Goal: Contribute content: Contribute content

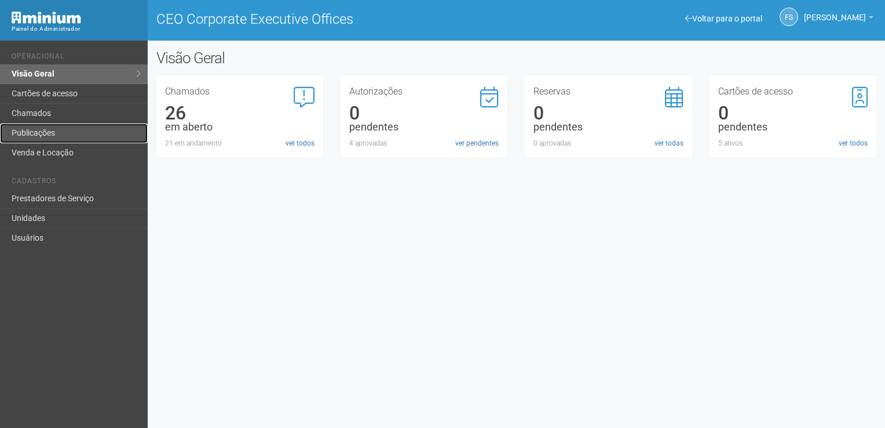
click at [53, 137] on link "Publicações" at bounding box center [74, 133] width 148 height 20
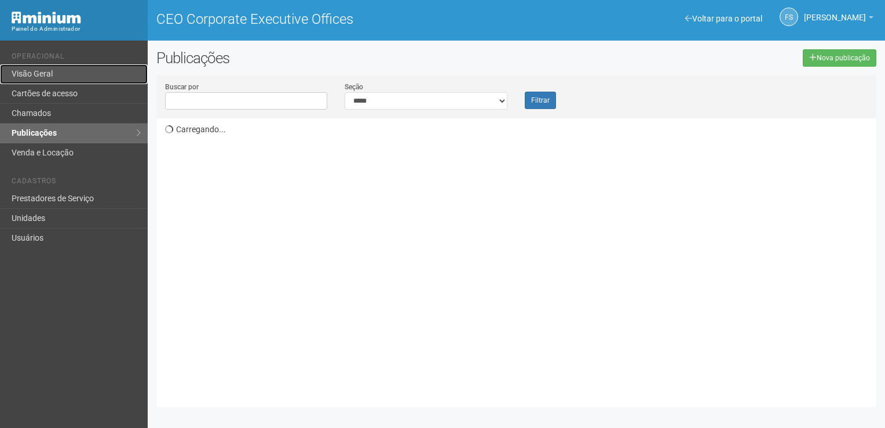
click at [38, 74] on link "Visão Geral" at bounding box center [74, 74] width 148 height 20
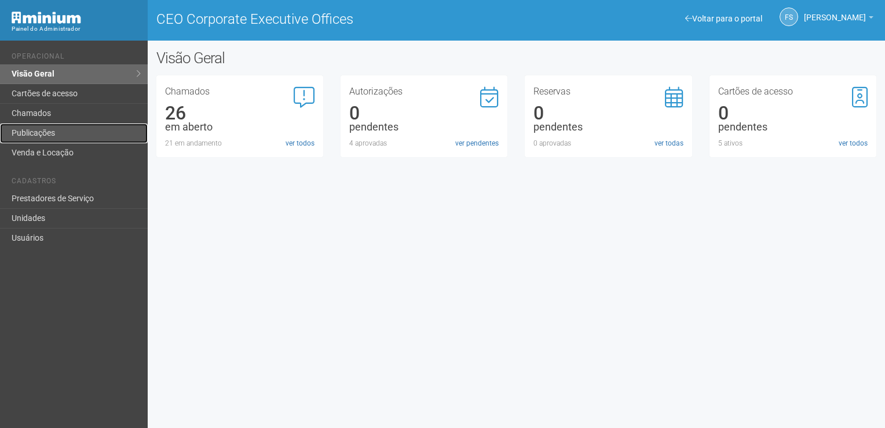
click at [33, 136] on link "Publicações" at bounding box center [74, 133] width 148 height 20
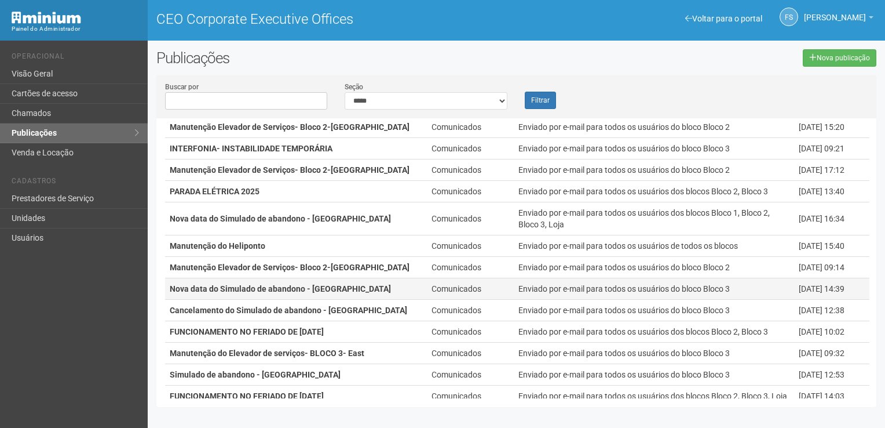
scroll to position [116, 0]
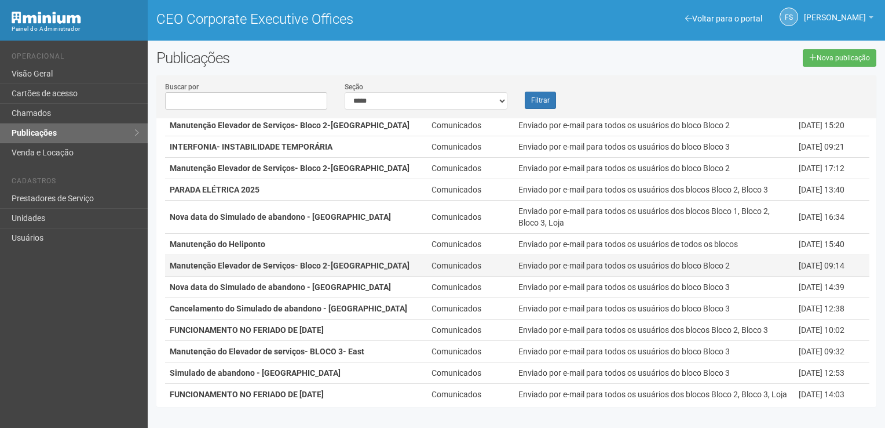
click at [338, 264] on strong "Manutenção Elevador de Serviços- Bloco 2-[GEOGRAPHIC_DATA]" at bounding box center [290, 265] width 240 height 9
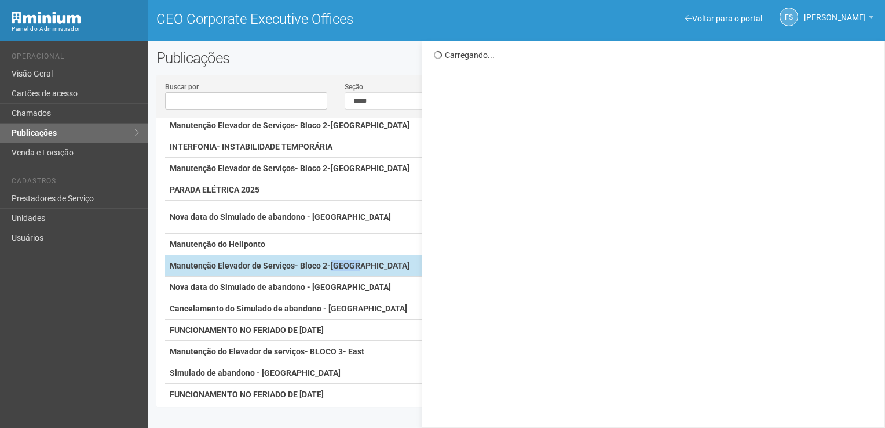
click at [338, 264] on strong "Manutenção Elevador de Serviços- Bloco 2-Torre West" at bounding box center [290, 265] width 240 height 9
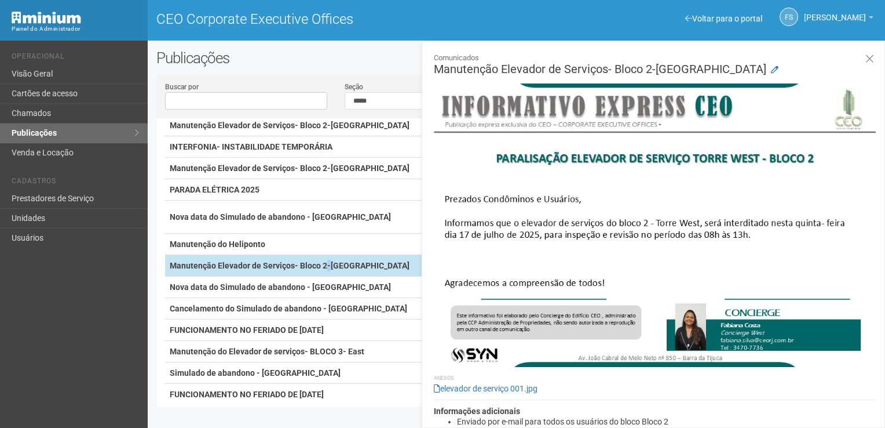
click at [328, 264] on strong "Manutenção Elevador de Serviços- Bloco 2-Torre West" at bounding box center [290, 265] width 240 height 9
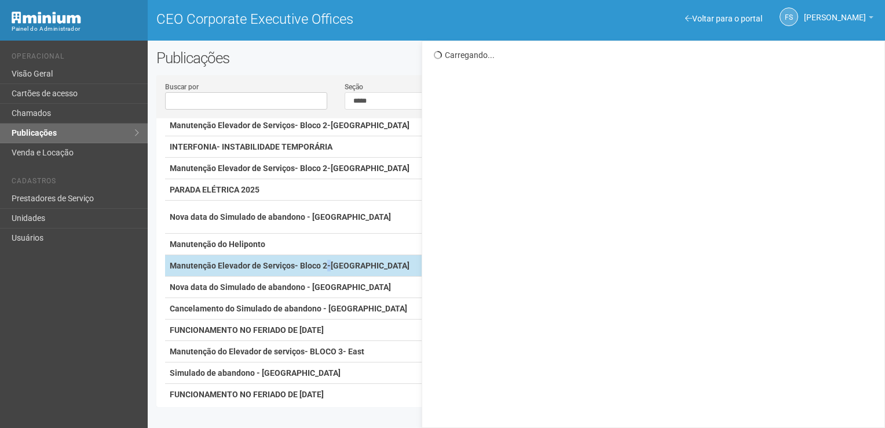
click at [328, 262] on strong "Manutenção Elevador de Serviços- Bloco 2-Torre West" at bounding box center [290, 265] width 240 height 9
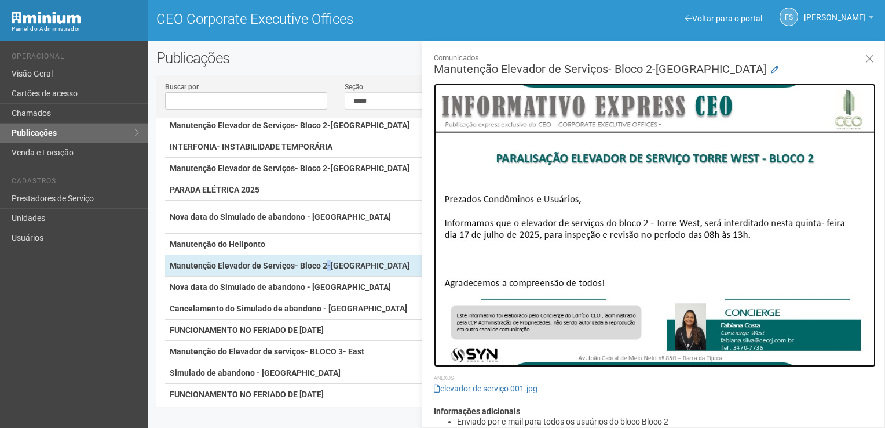
click at [515, 159] on img at bounding box center [655, 224] width 442 height 283
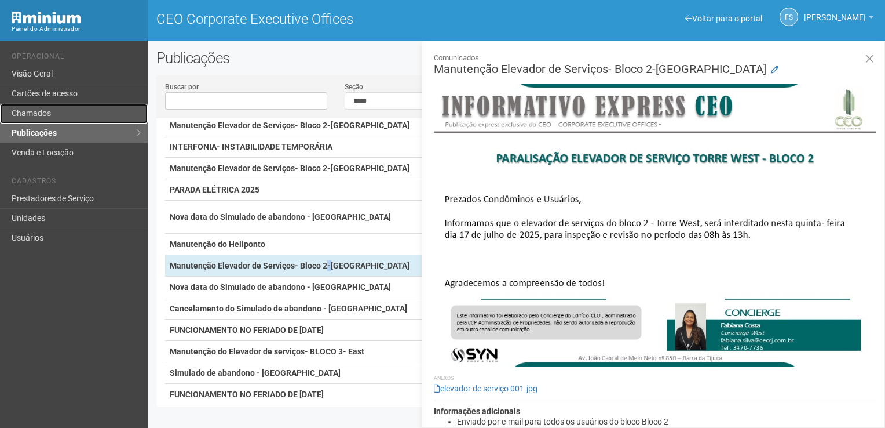
click at [14, 115] on link "Chamados" at bounding box center [74, 114] width 148 height 20
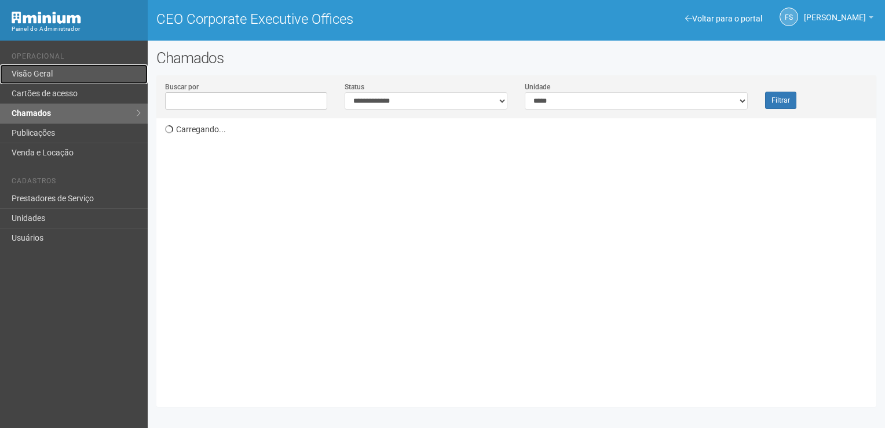
click at [46, 75] on link "Visão Geral" at bounding box center [74, 74] width 148 height 20
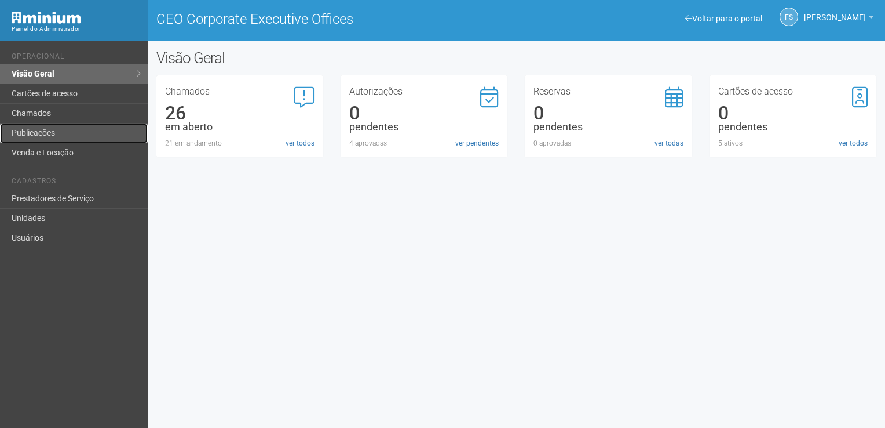
click at [54, 129] on link "Publicações" at bounding box center [74, 133] width 148 height 20
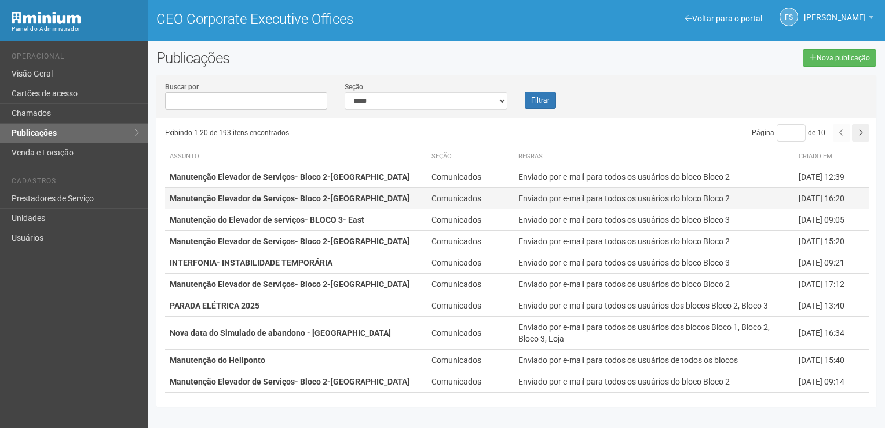
click at [328, 200] on strong "Manutenção Elevador de Serviços- Bloco 2-[GEOGRAPHIC_DATA]" at bounding box center [290, 198] width 240 height 9
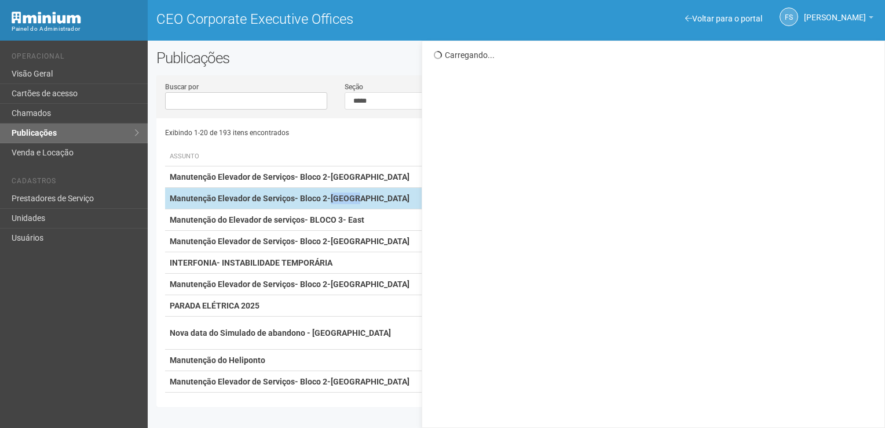
click at [328, 200] on strong "Manutenção Elevador de Serviços- Bloco 2-[GEOGRAPHIC_DATA]" at bounding box center [290, 198] width 240 height 9
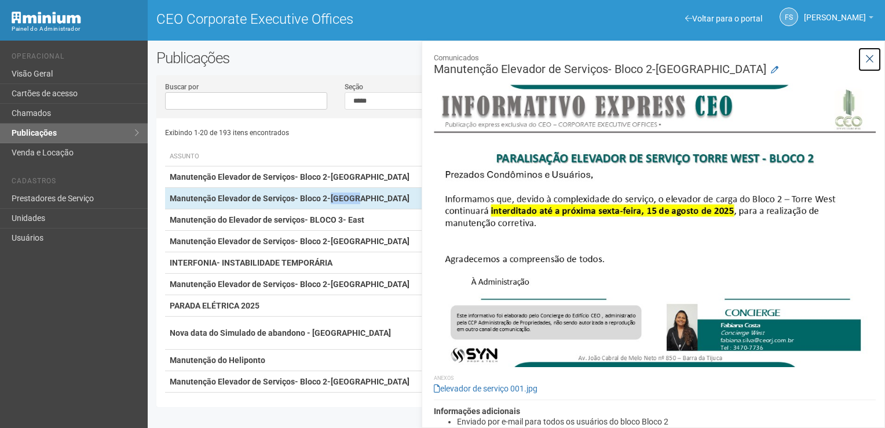
click at [871, 61] on icon at bounding box center [870, 59] width 9 height 12
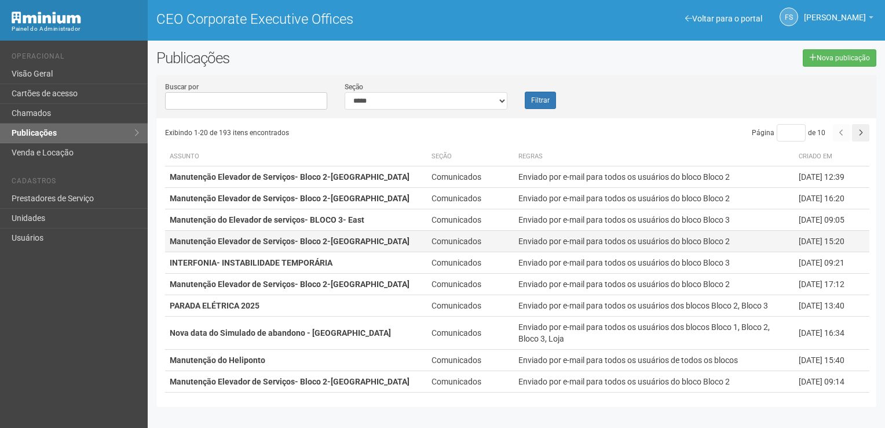
click at [318, 246] on strong "Manutenção Elevador de Serviços- Bloco 2-Torre West" at bounding box center [290, 240] width 240 height 9
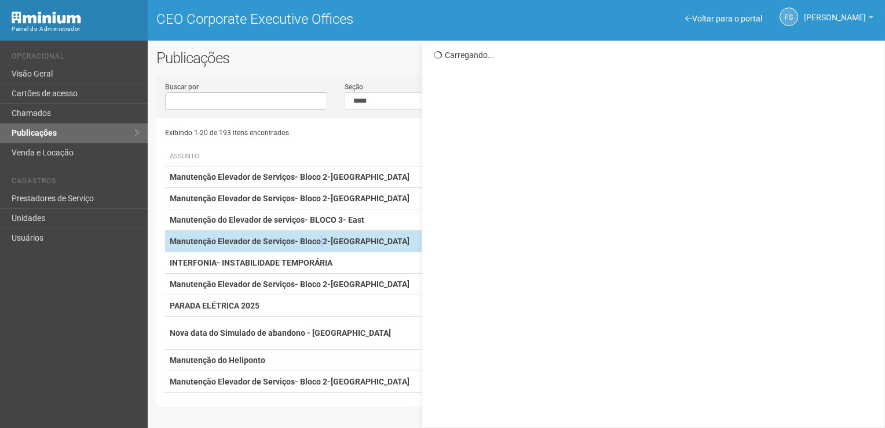
click at [318, 246] on strong "Manutenção Elevador de Serviços- Bloco 2-Torre West" at bounding box center [290, 240] width 240 height 9
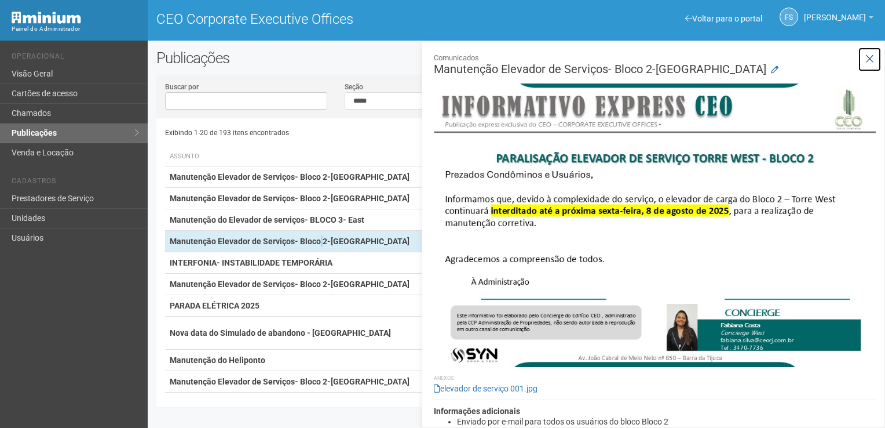
click at [869, 63] on icon at bounding box center [870, 59] width 9 height 12
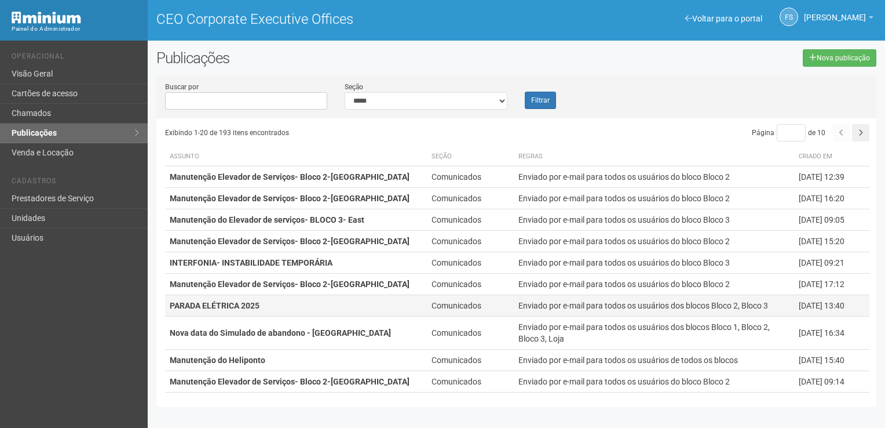
click at [292, 305] on td "PARADA ELÉTRICA 2025" at bounding box center [296, 305] width 262 height 21
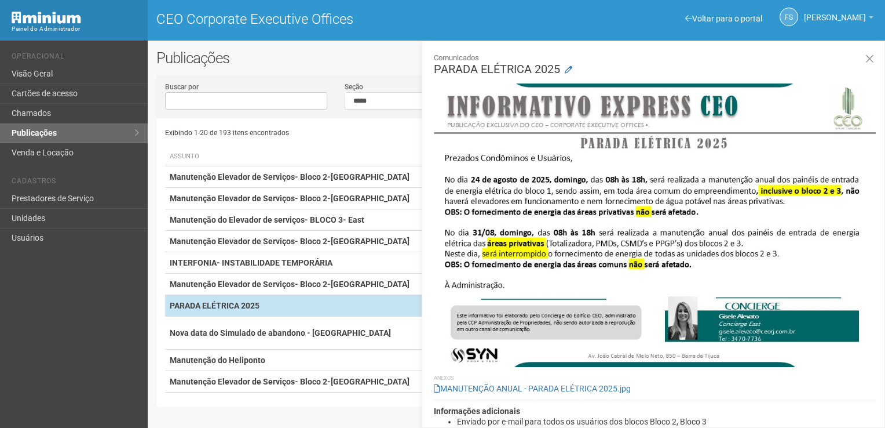
click at [292, 305] on td "PARADA ELÉTRICA 2025" at bounding box center [296, 305] width 262 height 21
click at [867, 60] on icon at bounding box center [870, 59] width 9 height 12
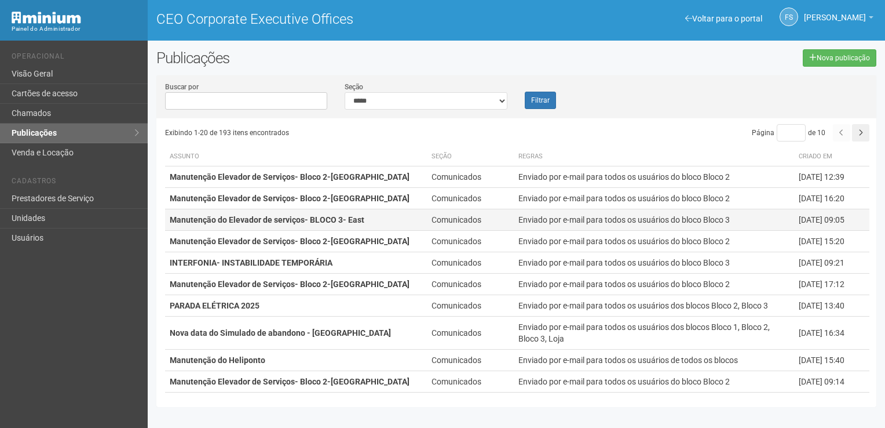
click at [262, 219] on strong "Manutenção do Elevador de serviços- BLOCO 3- East" at bounding box center [267, 219] width 195 height 9
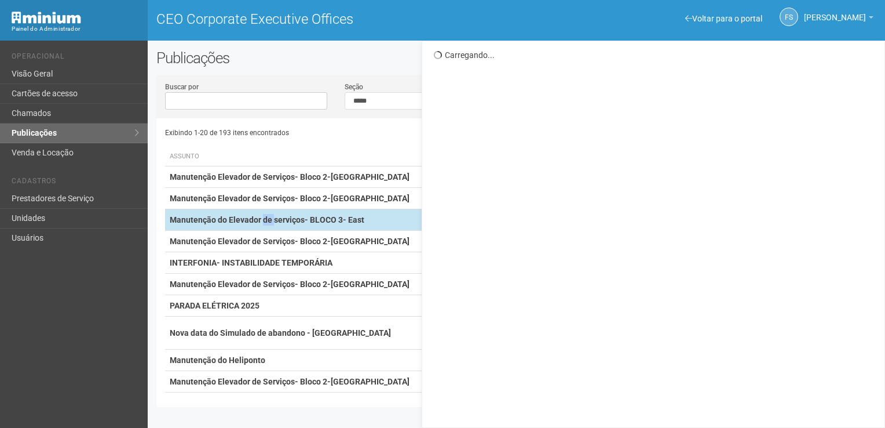
click at [262, 220] on strong "Manutenção do Elevador de serviços- BLOCO 3- East" at bounding box center [267, 219] width 195 height 9
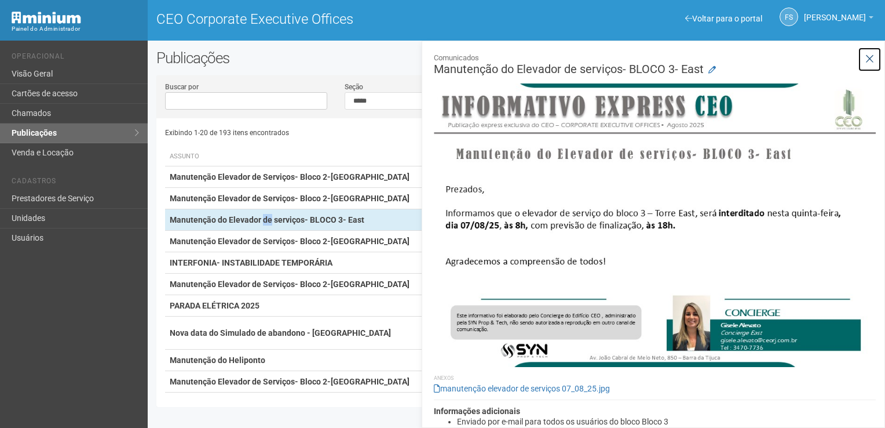
click at [869, 59] on icon at bounding box center [870, 59] width 9 height 12
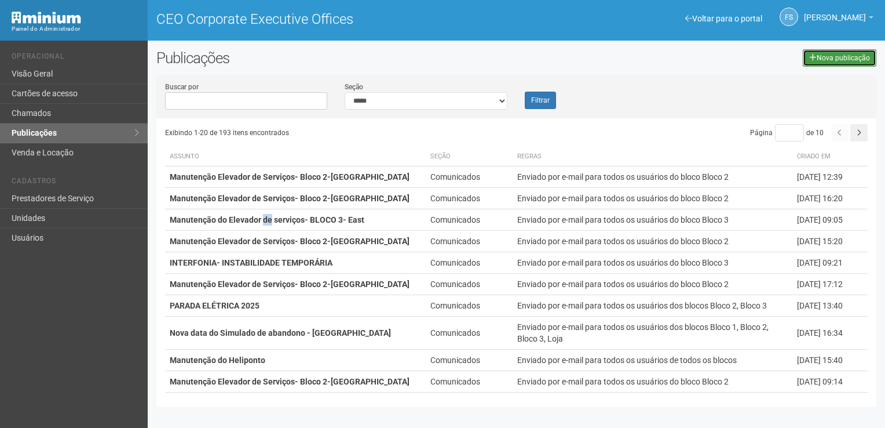
click at [822, 58] on link "Nova publicação" at bounding box center [840, 57] width 74 height 17
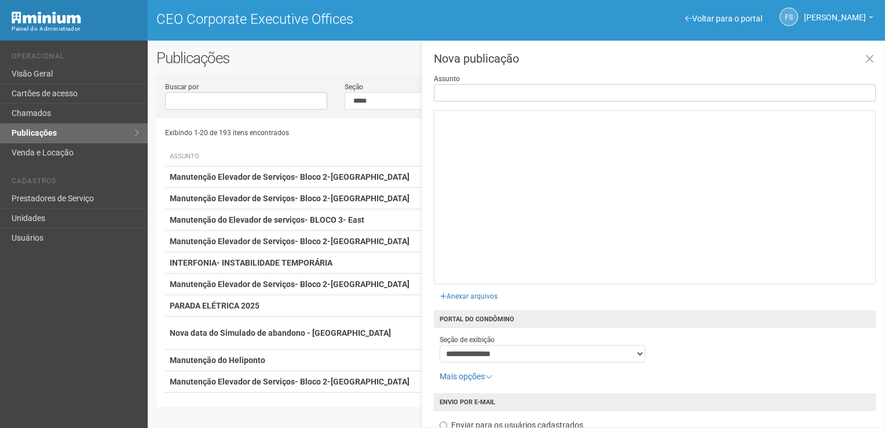
click at [480, 94] on input "Assunto" at bounding box center [655, 92] width 442 height 17
type input "**********"
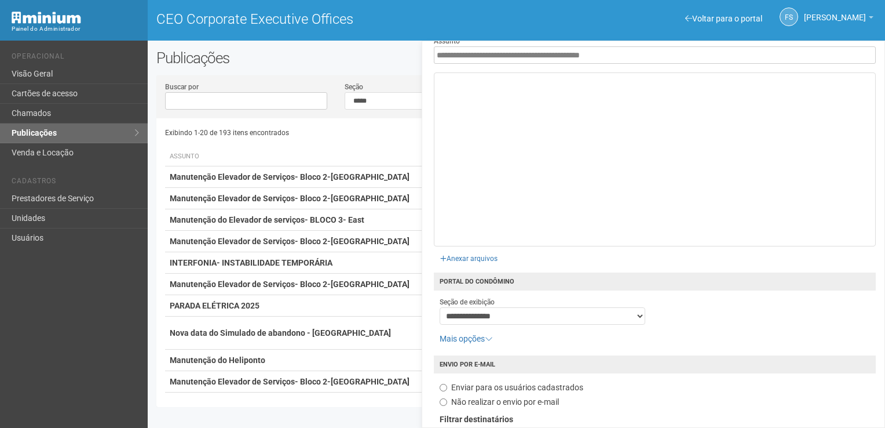
scroll to position [58, 0]
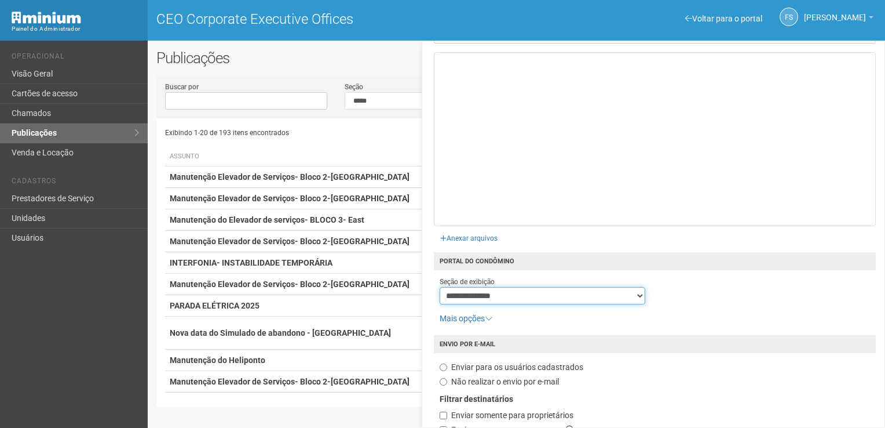
click at [489, 297] on select "**********" at bounding box center [543, 295] width 206 height 17
click at [440, 287] on select "**********" at bounding box center [543, 295] width 206 height 17
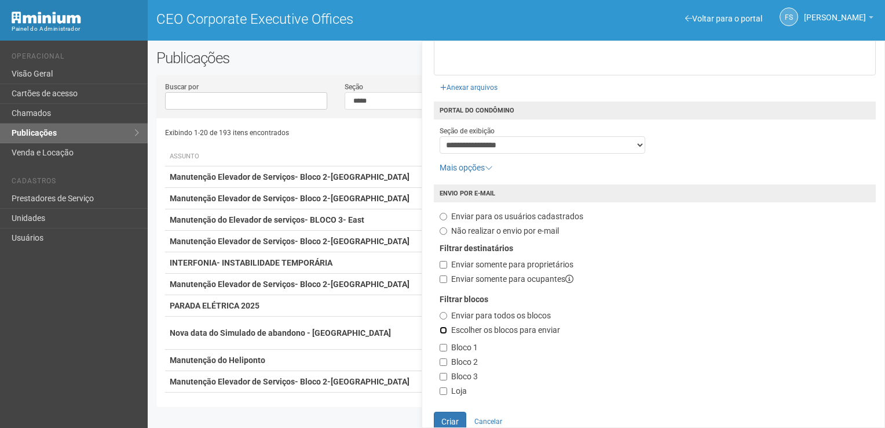
scroll to position [211, 0]
click at [447, 348] on label "Bloco 1" at bounding box center [459, 346] width 38 height 12
click at [445, 394] on div "Filtrar blocos Enviar para todos os blocos Escolher os blocos para enviar Bloco…" at bounding box center [655, 347] width 448 height 112
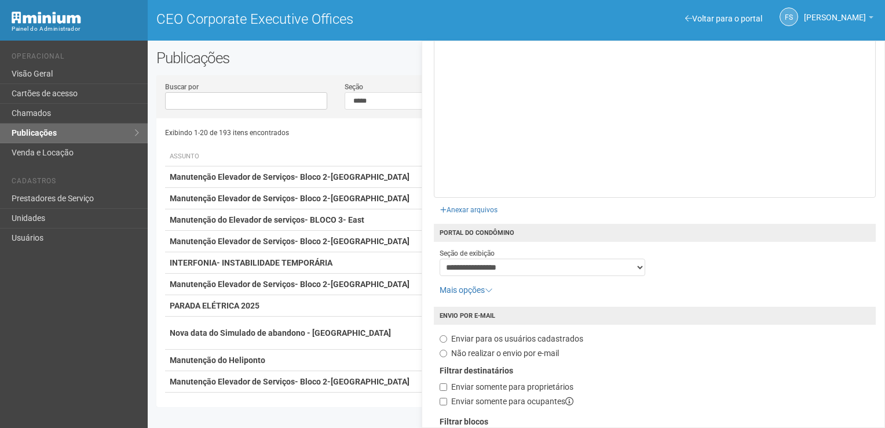
scroll to position [0, 0]
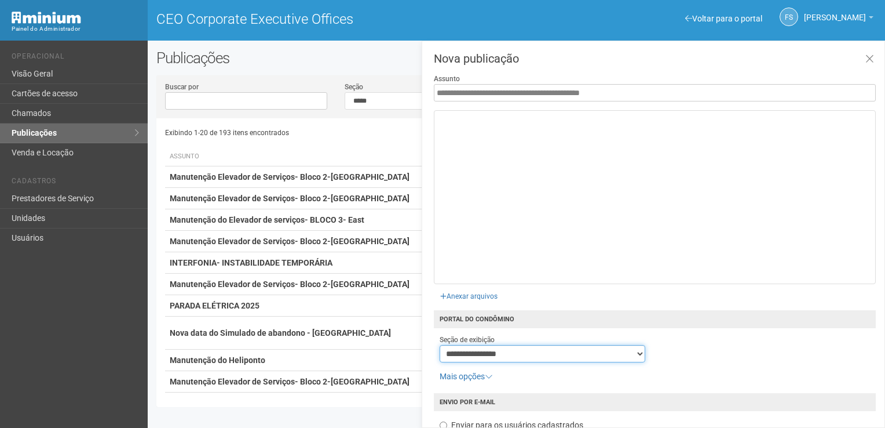
click at [488, 353] on select "**********" at bounding box center [543, 353] width 206 height 17
select select "**********"
click at [440, 345] on select "**********" at bounding box center [543, 353] width 206 height 17
click at [476, 298] on input "file" at bounding box center [337, 294] width 335 height 23
click at [465, 299] on input "file" at bounding box center [337, 294] width 335 height 23
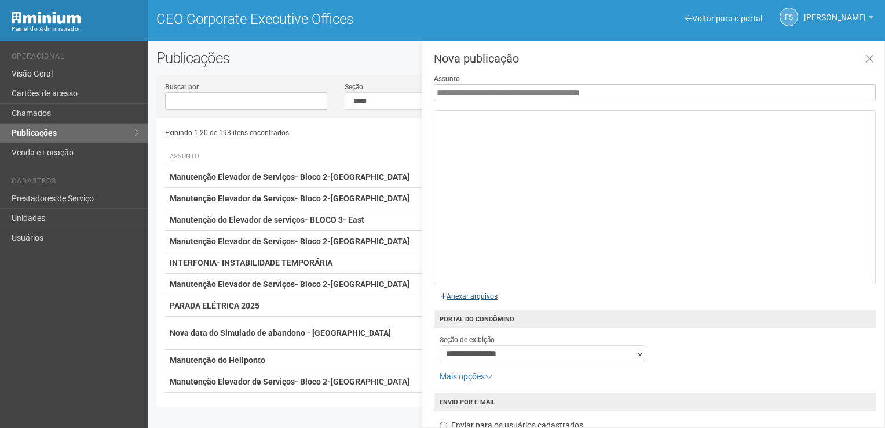
click at [463, 298] on input "file" at bounding box center [337, 294] width 335 height 23
click at [463, 297] on input "file" at bounding box center [337, 294] width 335 height 23
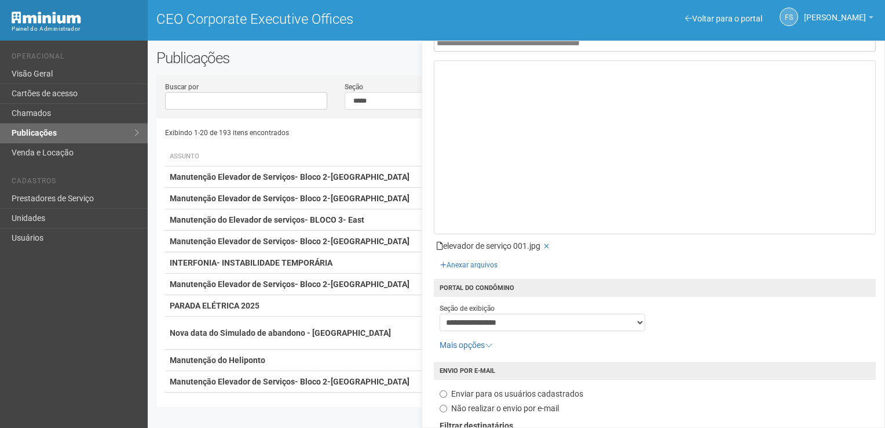
scroll to position [229, 0]
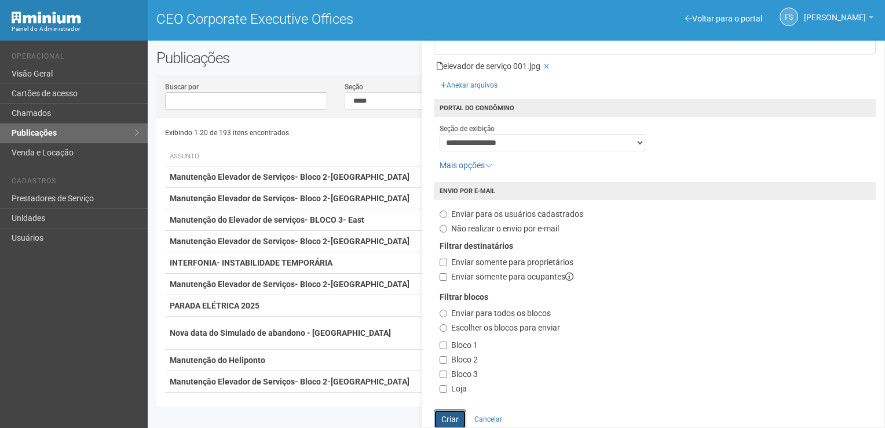
click at [450, 416] on button "Criar" at bounding box center [450, 419] width 32 height 20
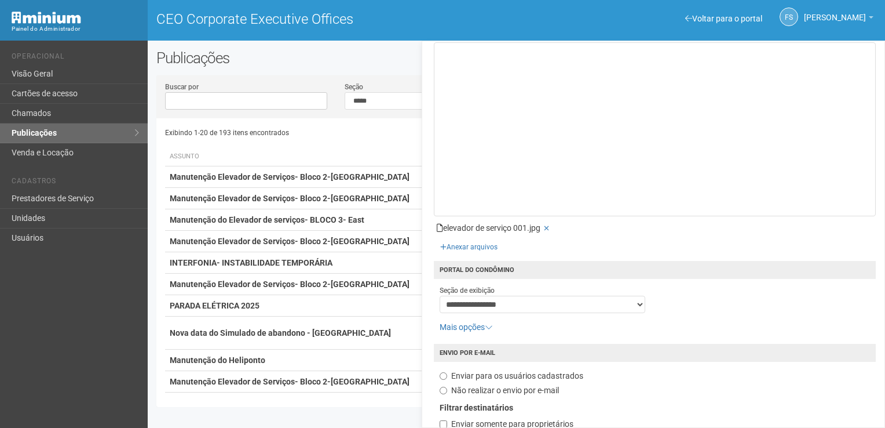
scroll to position [0, 0]
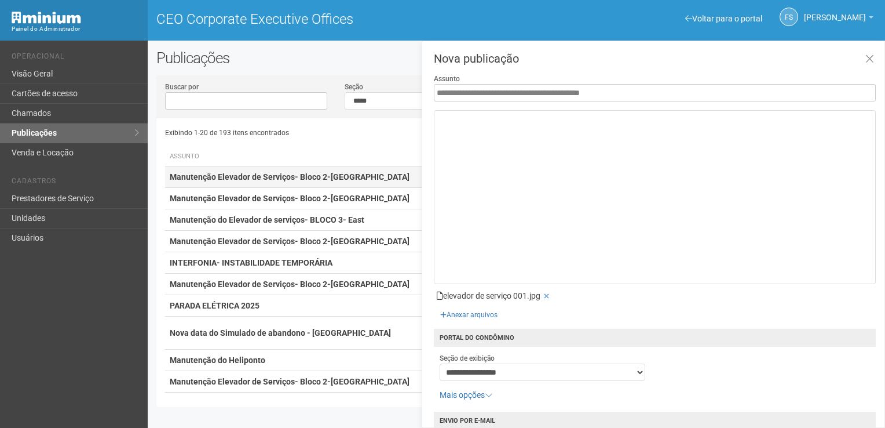
click at [322, 183] on td "Manutenção Elevador de Serviços- Bloco 2-[GEOGRAPHIC_DATA]" at bounding box center [296, 176] width 262 height 21
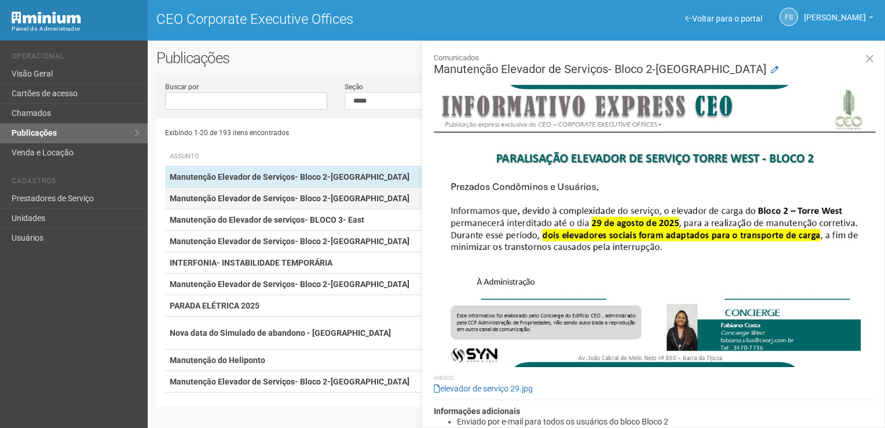
click at [213, 199] on strong "Manutenção Elevador de Serviços- Bloco 2-[GEOGRAPHIC_DATA]" at bounding box center [290, 198] width 240 height 9
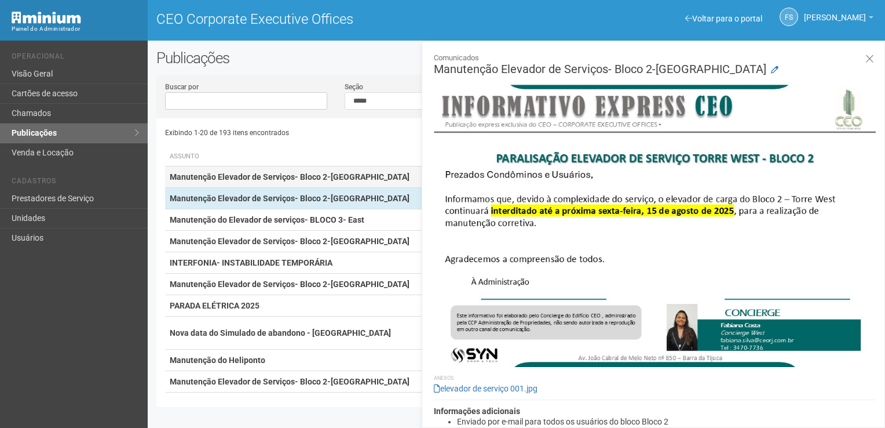
click at [275, 175] on strong "Manutenção Elevador de Serviços- Bloco 2-[GEOGRAPHIC_DATA]" at bounding box center [290, 176] width 240 height 9
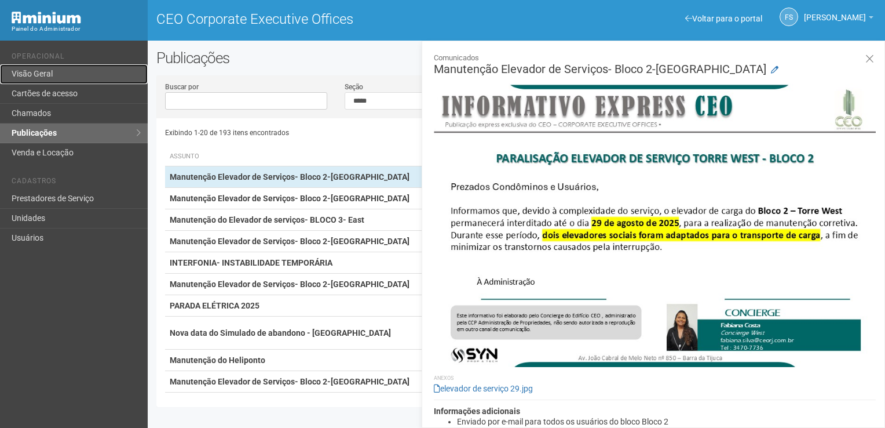
click at [61, 74] on link "Visão Geral" at bounding box center [74, 74] width 148 height 20
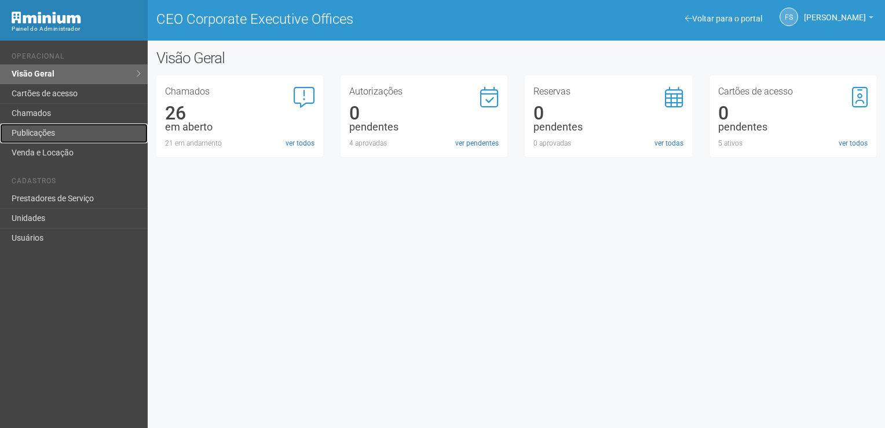
click at [44, 126] on link "Publicações" at bounding box center [74, 133] width 148 height 20
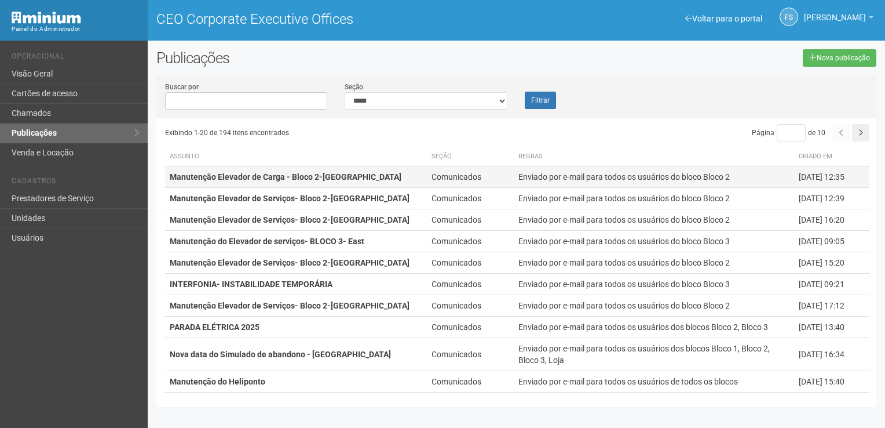
click at [362, 182] on td "Manutenção Elevador de Carga - Bloco 2-[GEOGRAPHIC_DATA]" at bounding box center [296, 176] width 262 height 21
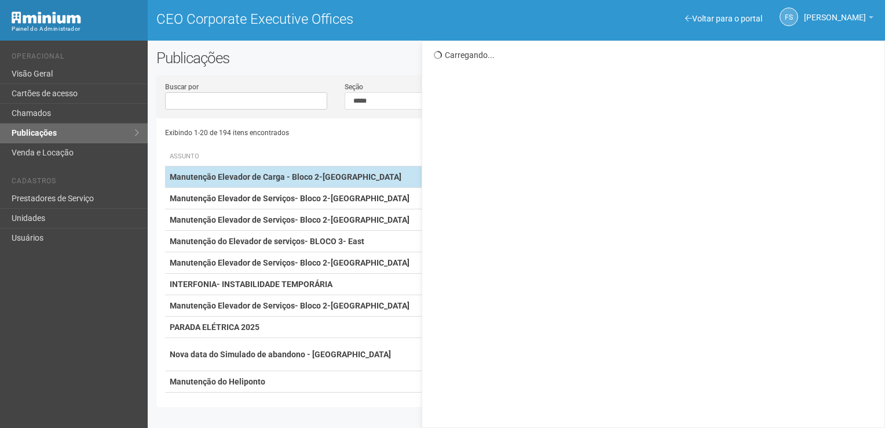
click at [362, 181] on td "Manutenção Elevador de Carga - Bloco 2-[GEOGRAPHIC_DATA]" at bounding box center [296, 176] width 262 height 21
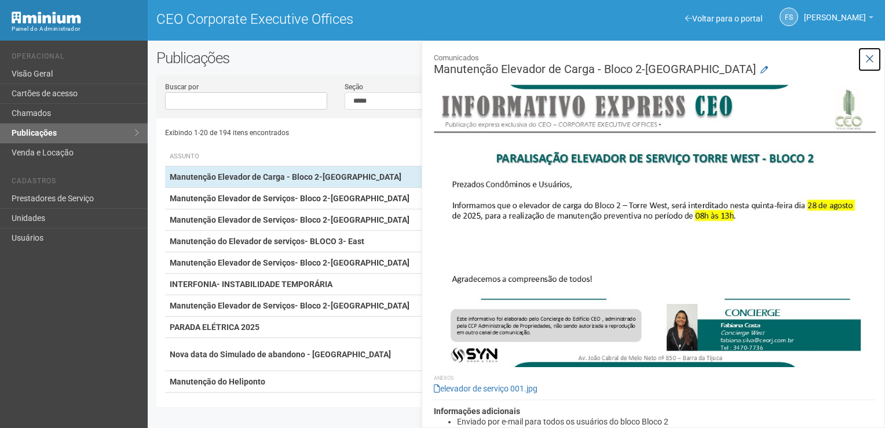
click at [866, 64] on button at bounding box center [870, 59] width 24 height 25
